Goal: Information Seeking & Learning: Learn about a topic

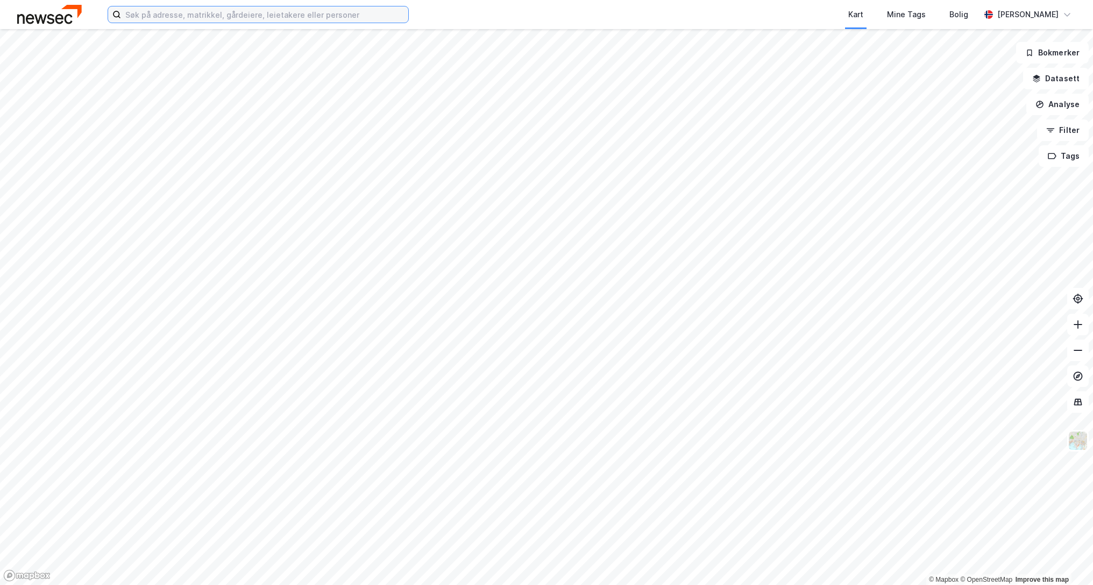
click at [245, 12] on input at bounding box center [264, 14] width 287 height 16
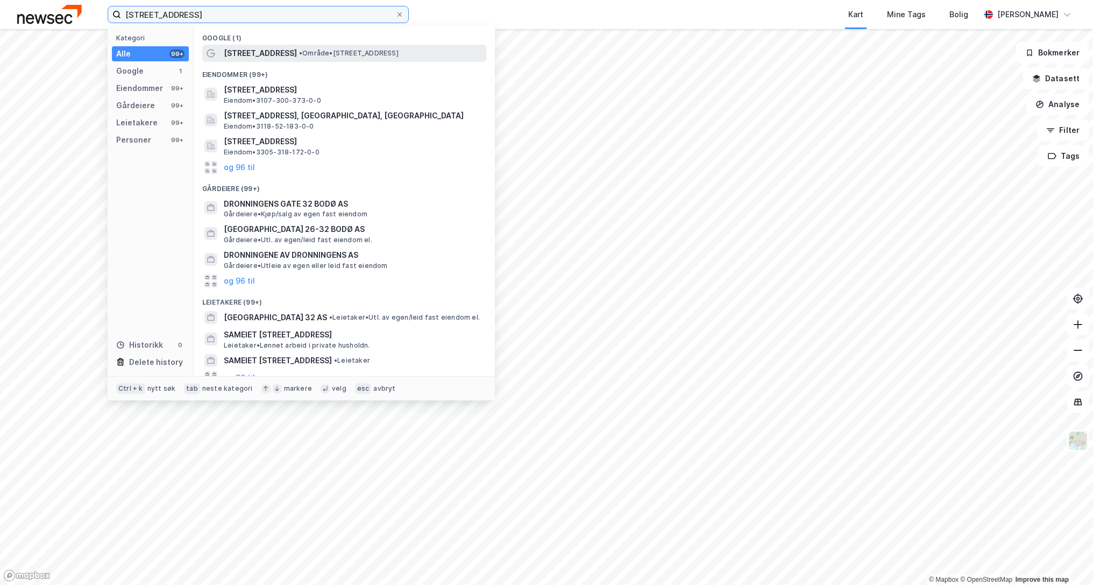
type input "[STREET_ADDRESS]"
click at [266, 52] on span "[STREET_ADDRESS]" at bounding box center [260, 53] width 73 height 13
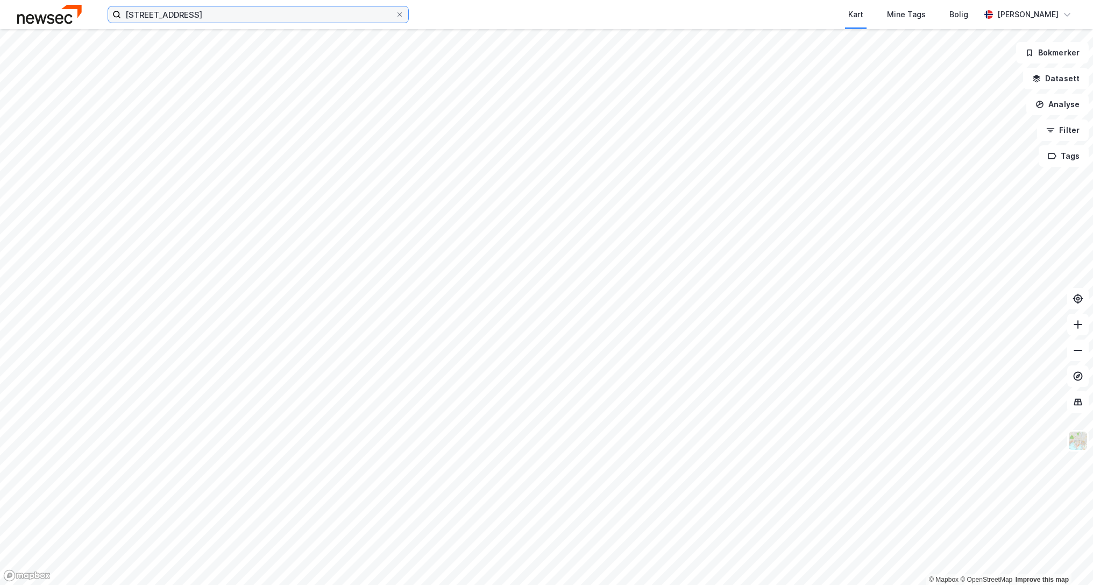
click at [240, 13] on input "[STREET_ADDRESS]" at bounding box center [258, 14] width 274 height 16
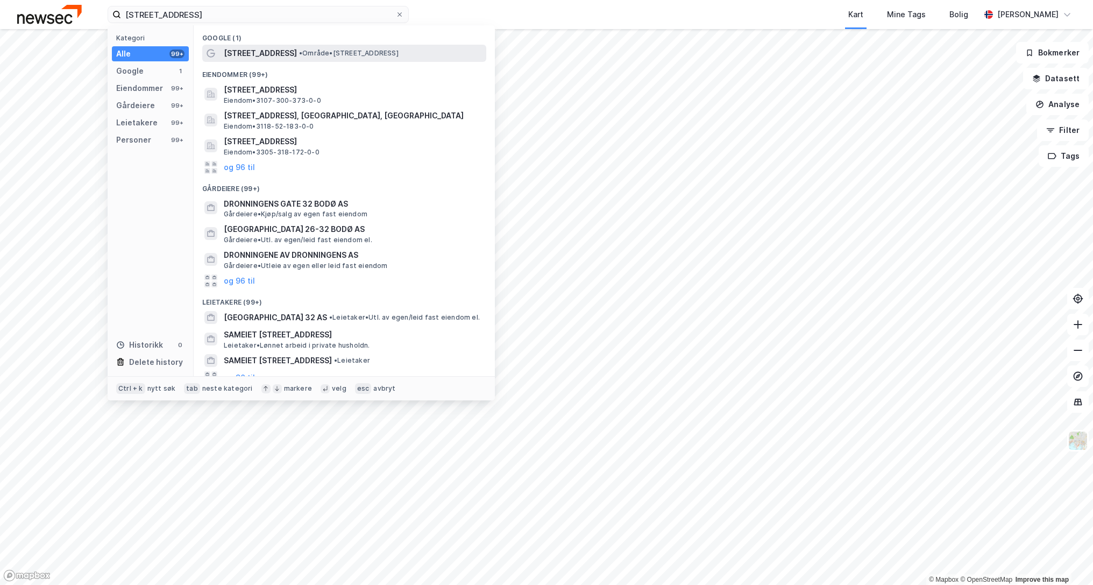
click at [243, 54] on span "[STREET_ADDRESS]" at bounding box center [260, 53] width 73 height 13
click at [255, 18] on input "[STREET_ADDRESS]" at bounding box center [258, 14] width 274 height 16
click at [261, 207] on span "DRONNINGENS GATE 32 BODØ AS" at bounding box center [353, 203] width 258 height 13
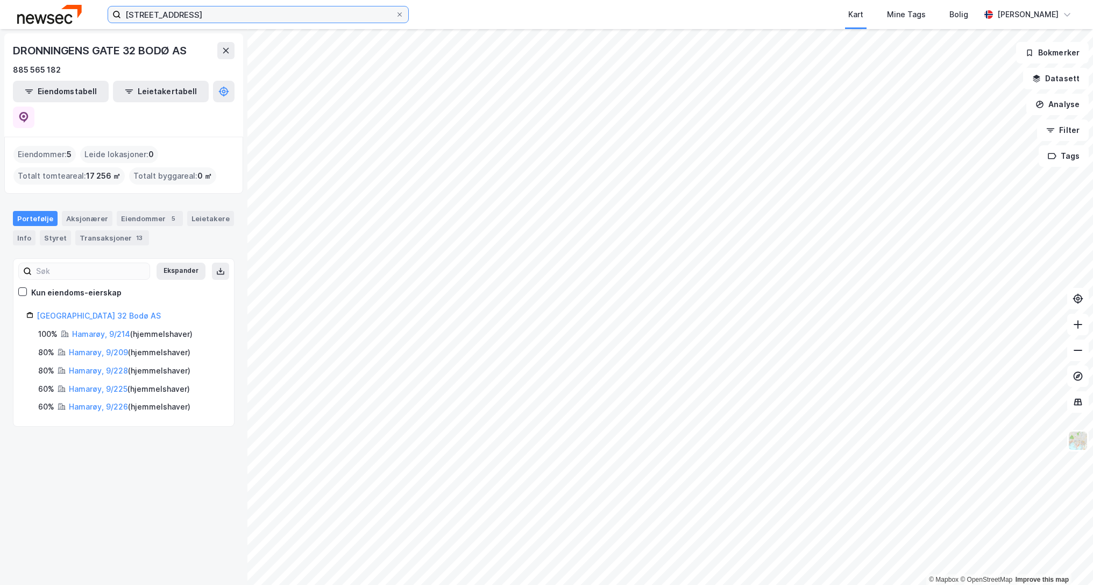
click at [242, 13] on input "[STREET_ADDRESS]" at bounding box center [258, 14] width 274 height 16
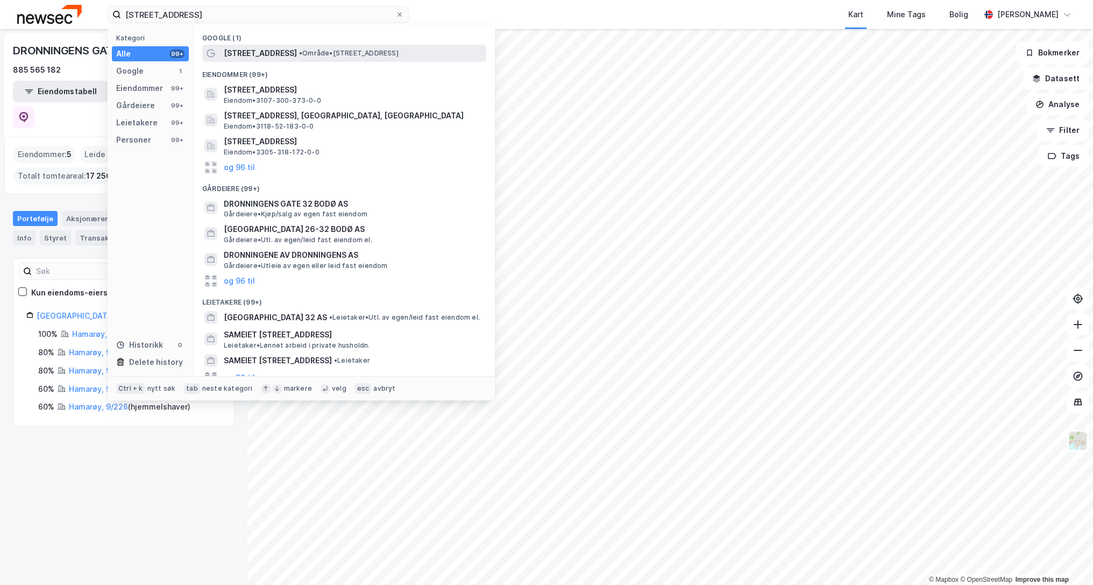
click at [265, 55] on span "[STREET_ADDRESS]" at bounding box center [260, 53] width 73 height 13
